Goal: Check status: Check status

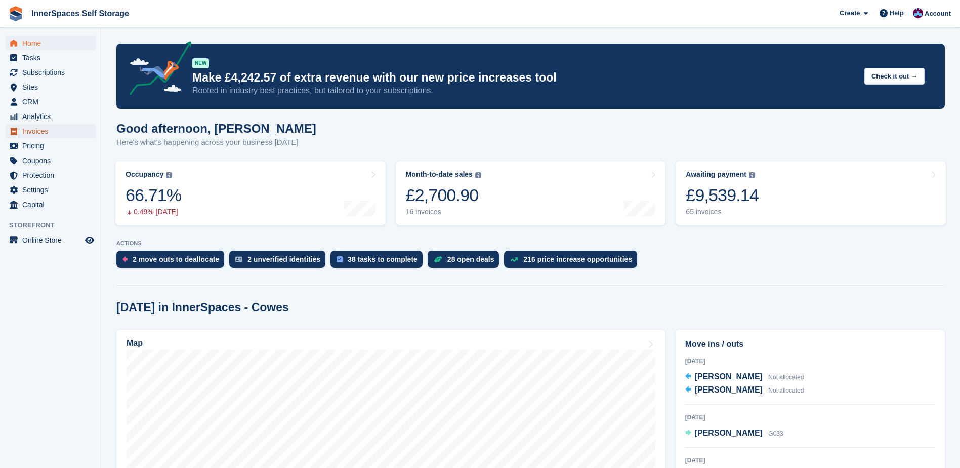
click at [37, 133] on span "Invoices" at bounding box center [52, 131] width 61 height 14
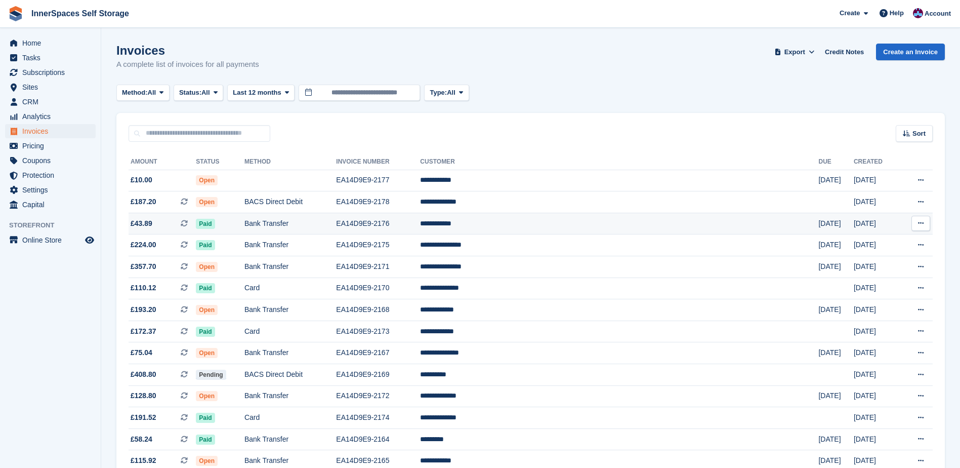
click at [314, 222] on td "Bank Transfer" at bounding box center [291, 224] width 92 height 22
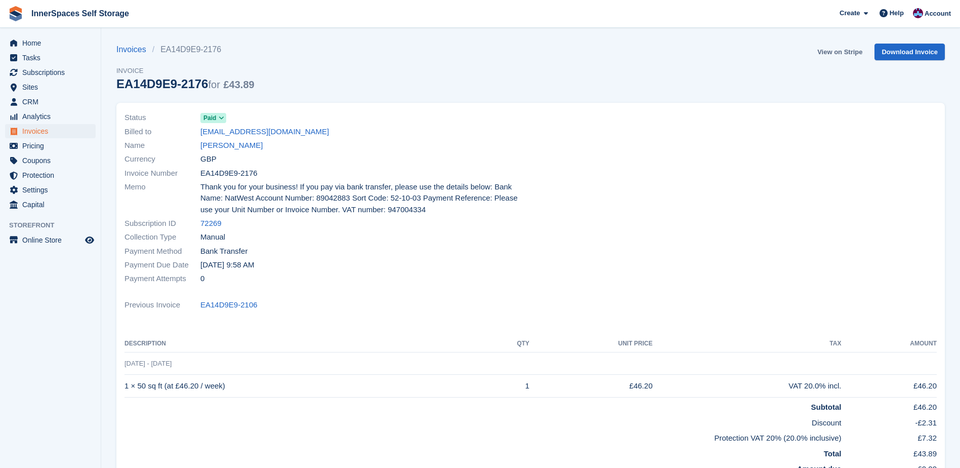
click at [848, 46] on link "View on Stripe" at bounding box center [840, 52] width 53 height 17
click at [847, 52] on link "View on Stripe" at bounding box center [840, 52] width 53 height 17
